Goal: Find contact information: Find contact information

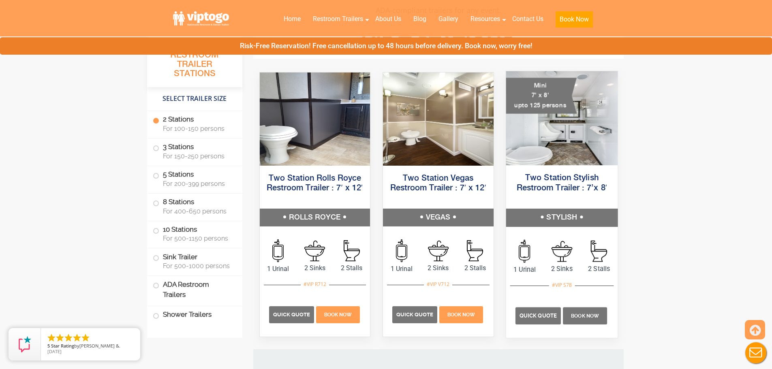
scroll to position [365, 0]
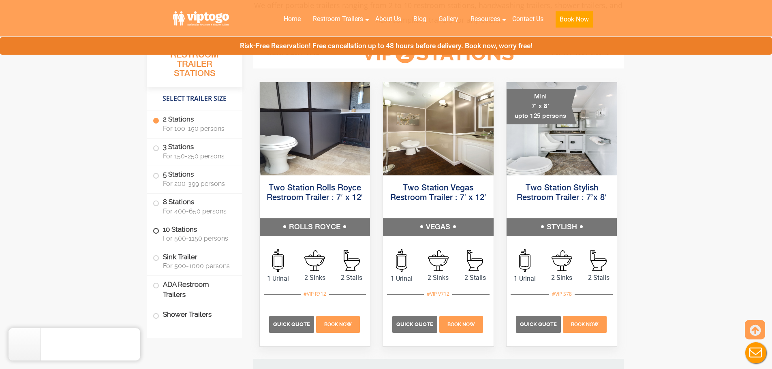
click at [162, 233] on label "10 Stations For 500-1150 persons" at bounding box center [195, 233] width 84 height 25
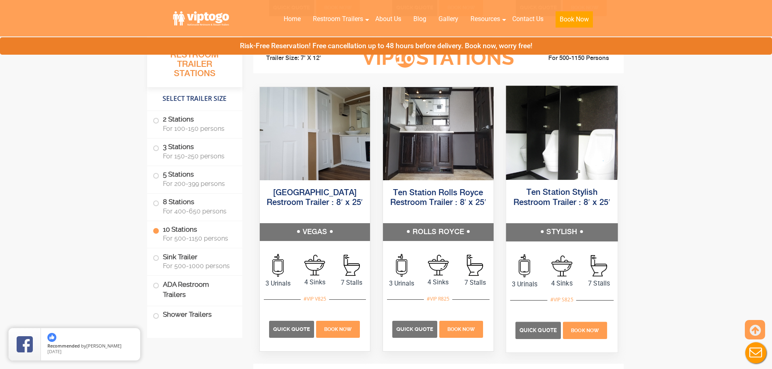
scroll to position [1870, 0]
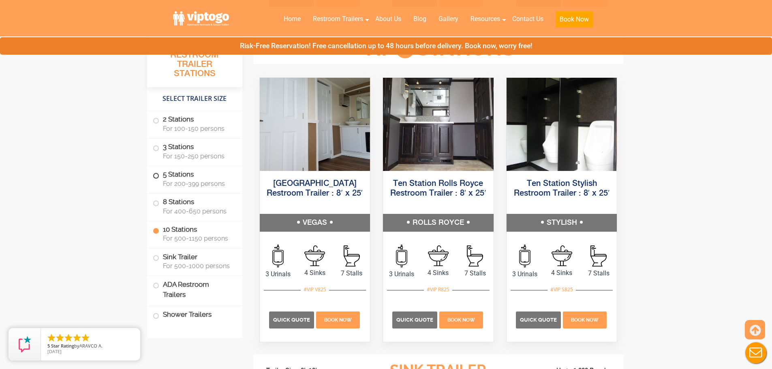
click at [157, 175] on span at bounding box center [155, 175] width 3 height 3
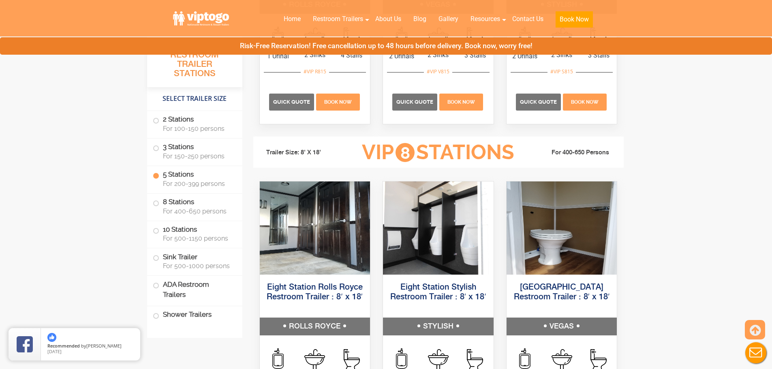
scroll to position [1470, 0]
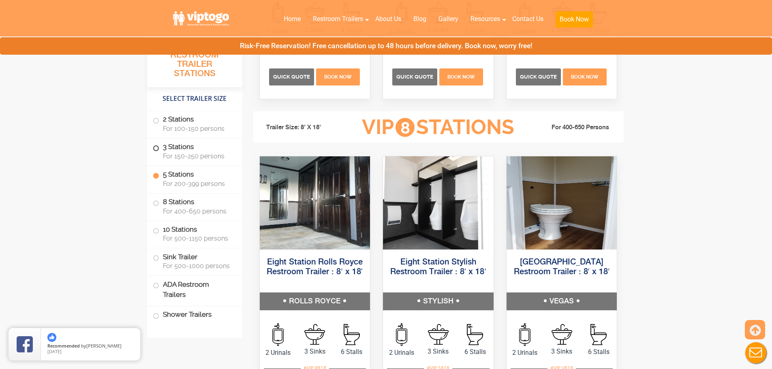
click at [156, 152] on label "3 Stations For 150-250 persons" at bounding box center [195, 151] width 84 height 25
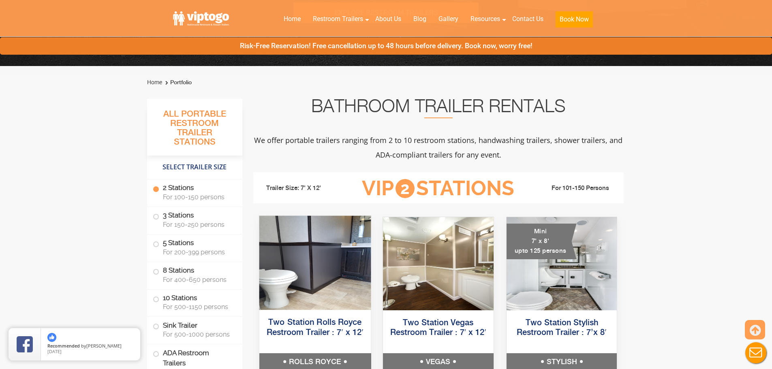
scroll to position [216, 0]
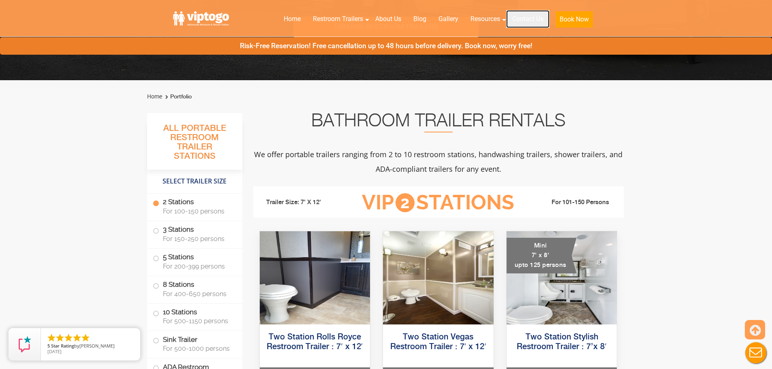
click at [511, 16] on link "Contact Us" at bounding box center [527, 19] width 43 height 18
